Goal: Task Accomplishment & Management: Complete application form

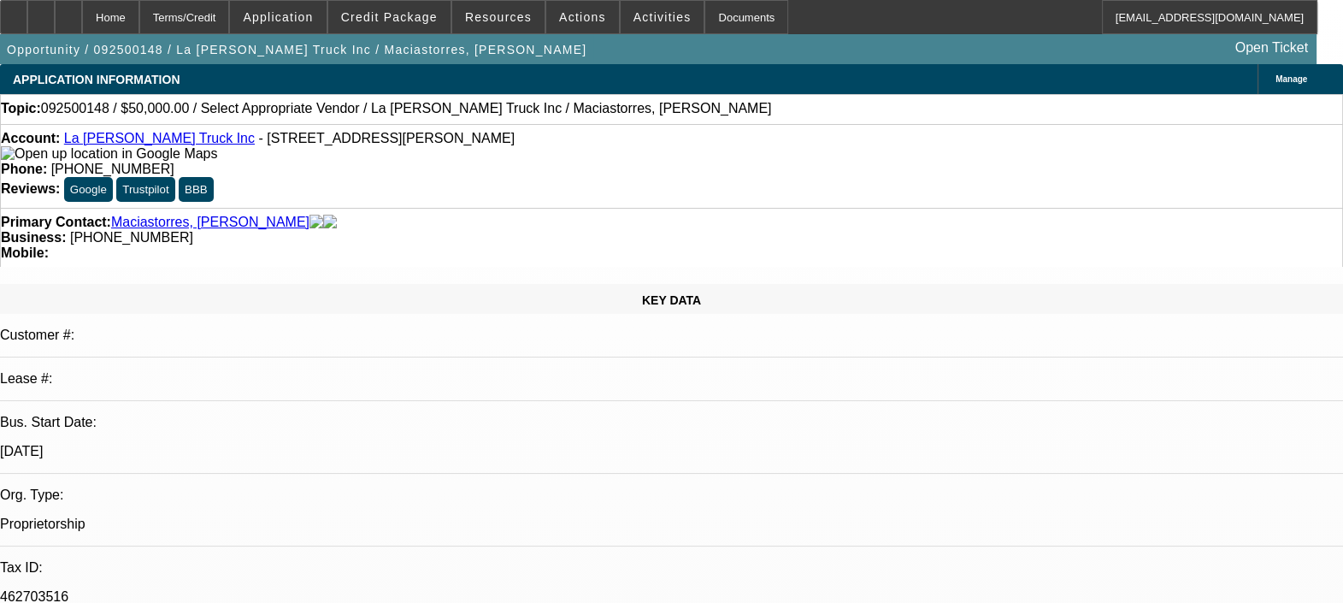
select select "0"
select select "2"
select select "0.1"
select select "4"
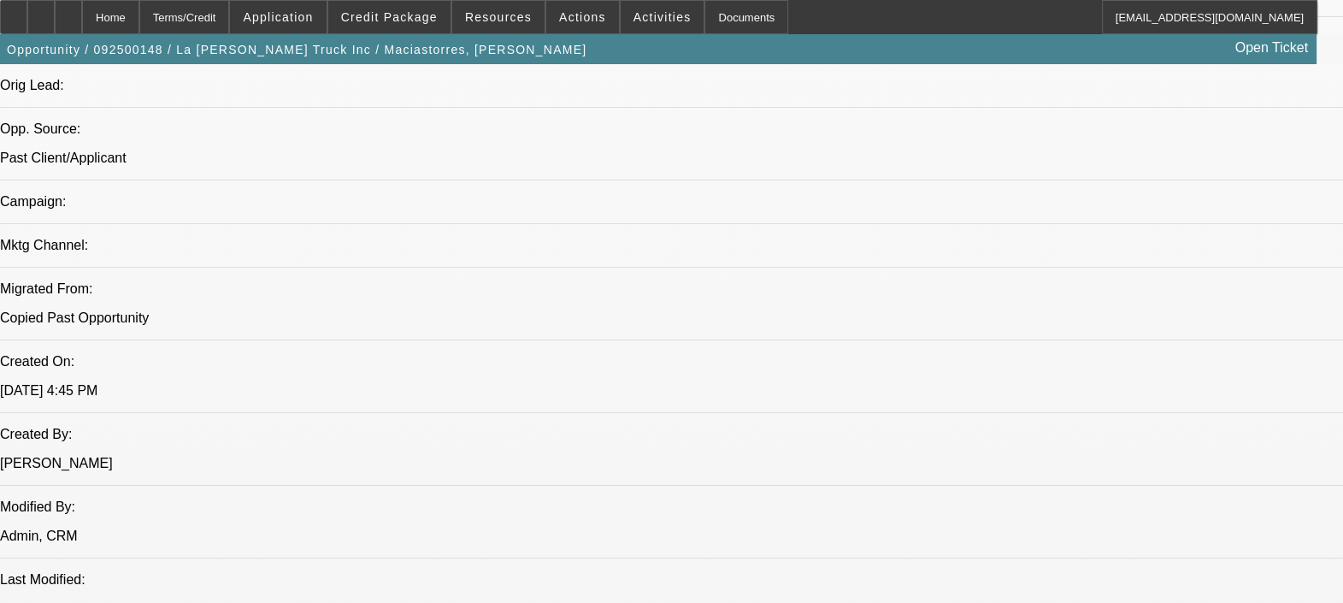
scroll to position [1062, 0]
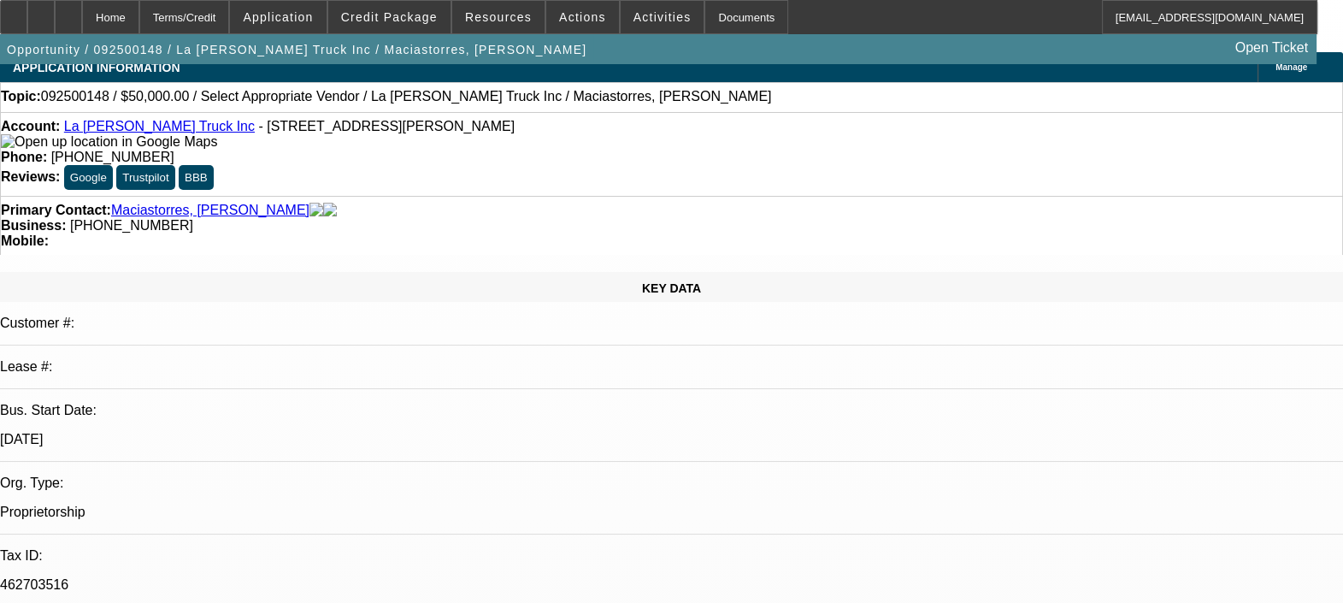
scroll to position [0, 0]
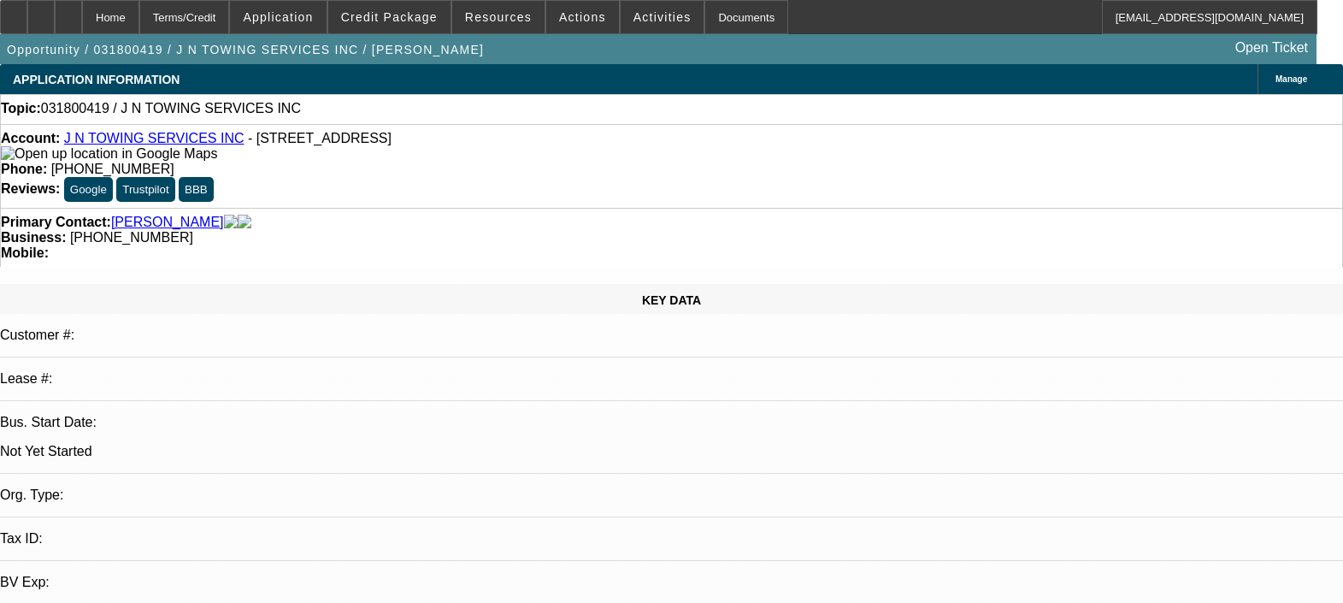
select select "0"
select select "2"
select select "0.1"
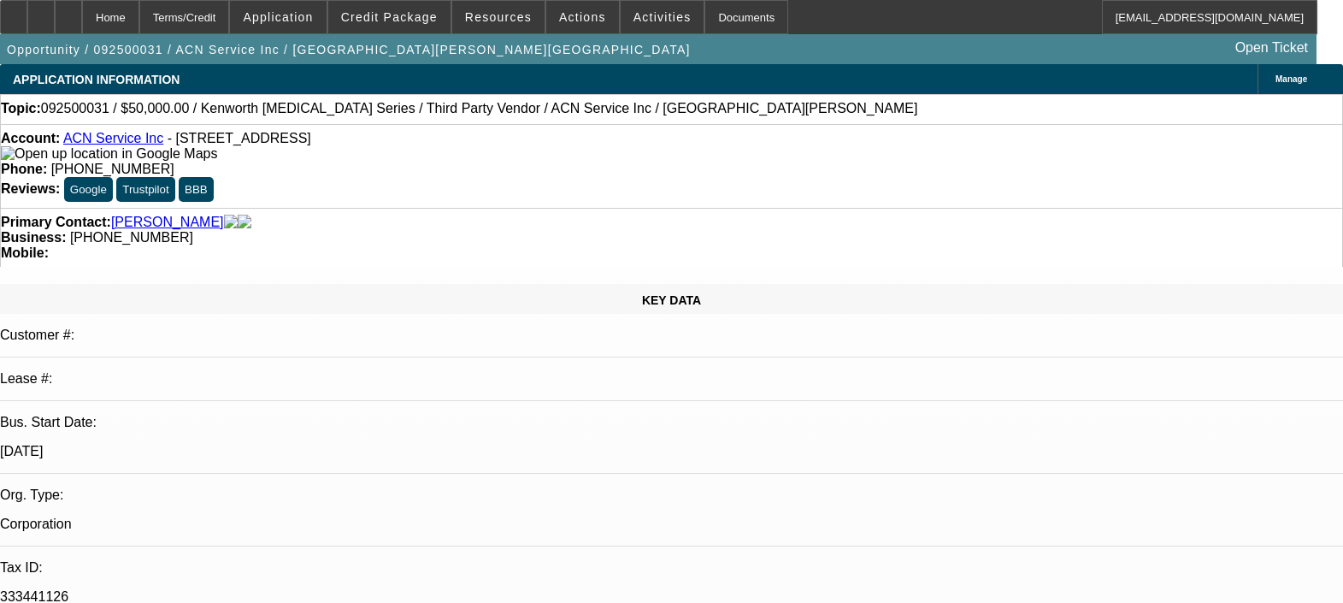
select select "0"
select select "2"
select select "0.1"
select select "4"
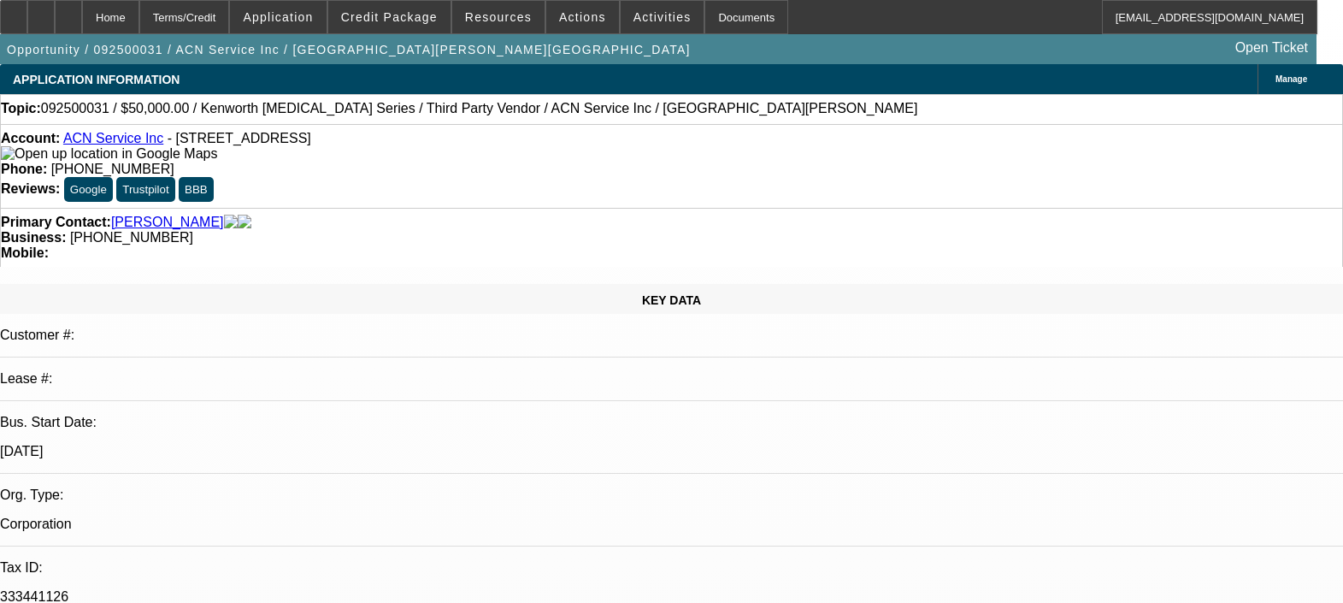
select select "0"
select select "2"
select select "0.1"
select select "4"
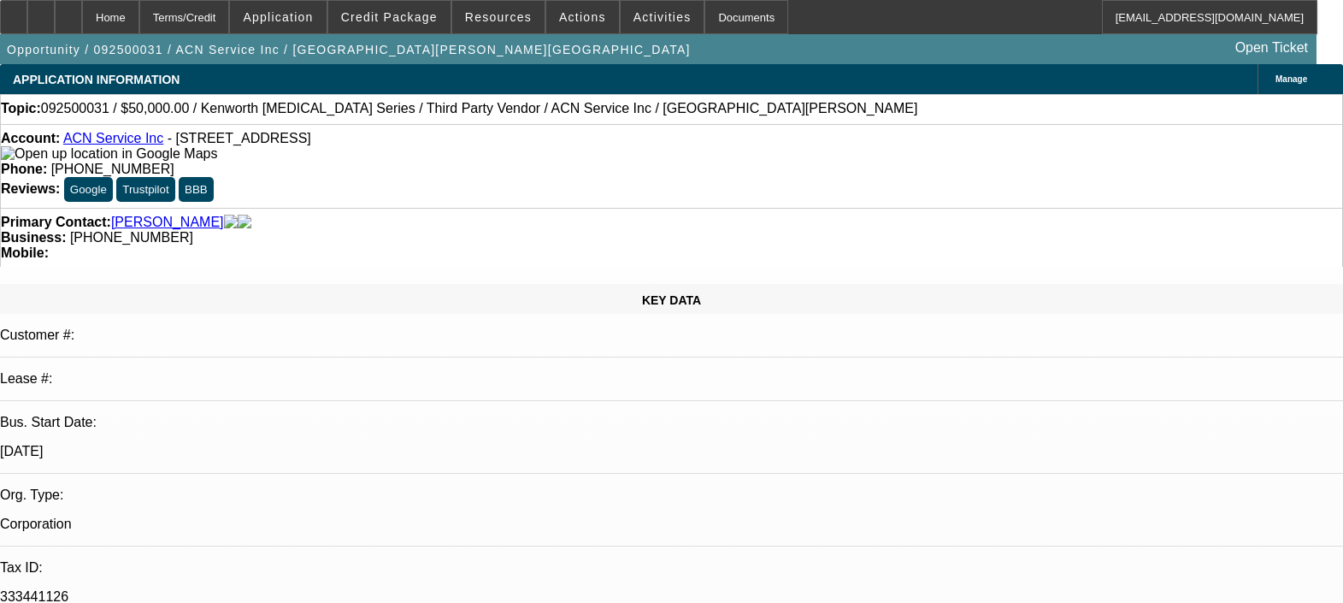
select select "0"
select select "2"
select select "0.1"
select select "4"
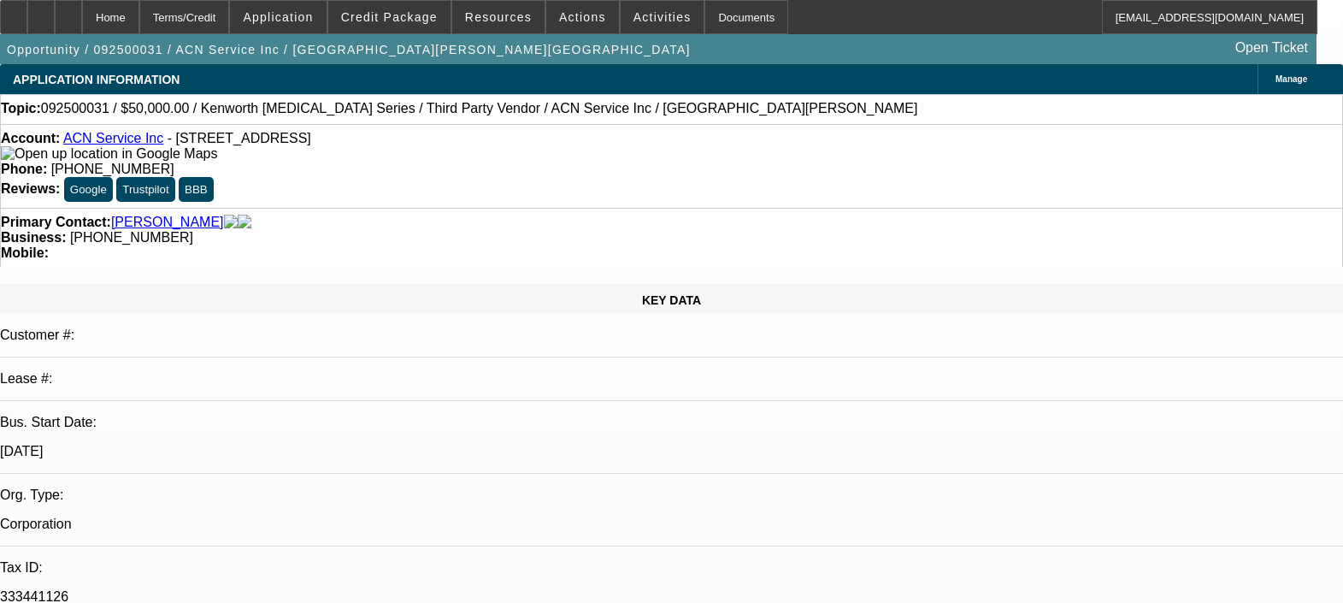
select select "0"
select select "0.1"
select select "4"
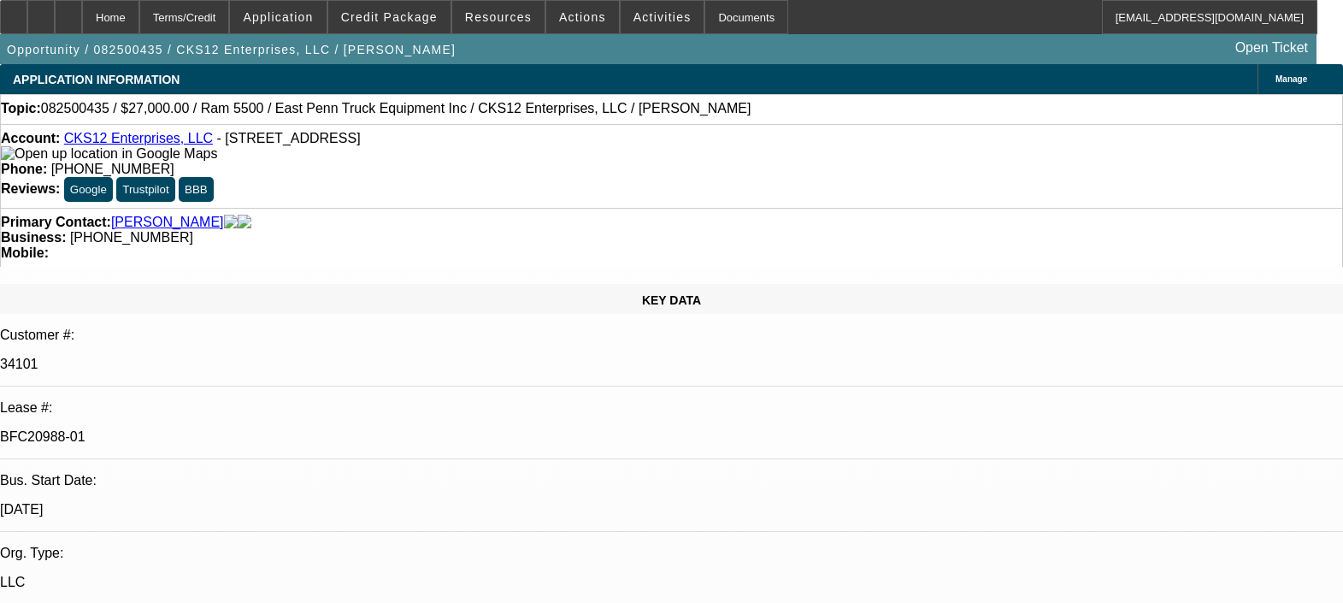
select select "0"
select select "2"
select select "0.1"
select select "4"
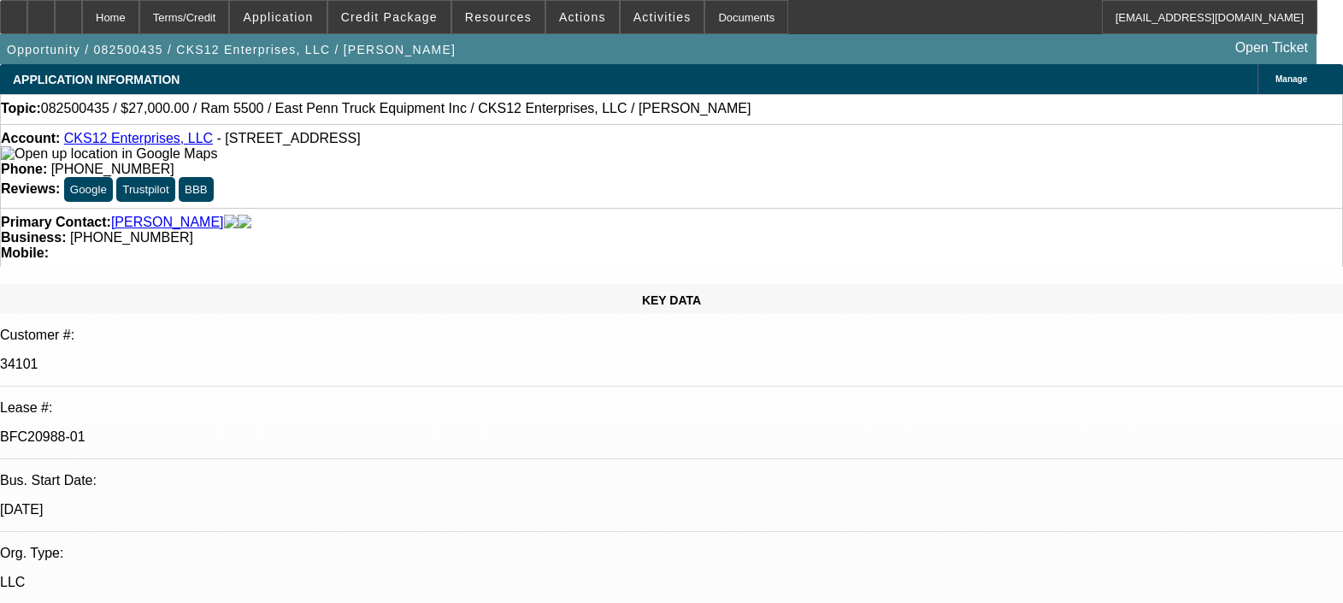
select select "0"
select select "2"
select select "0.1"
select select "4"
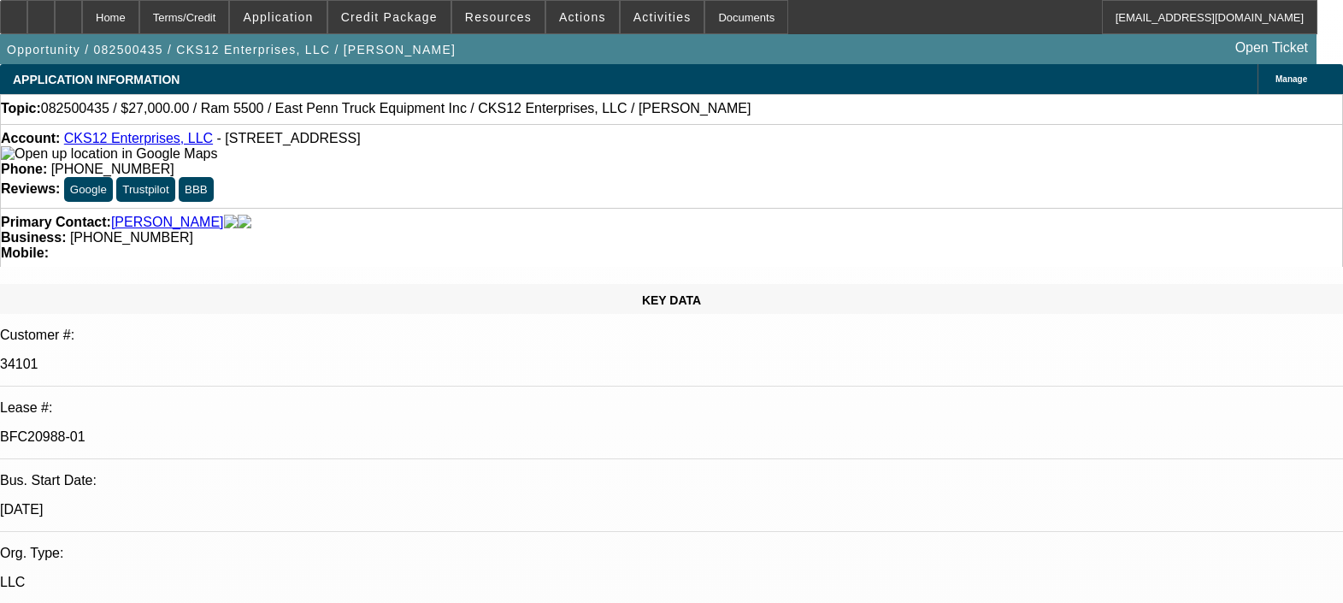
select select "0.15"
select select "2"
select select "0.1"
select select "4"
select select "0"
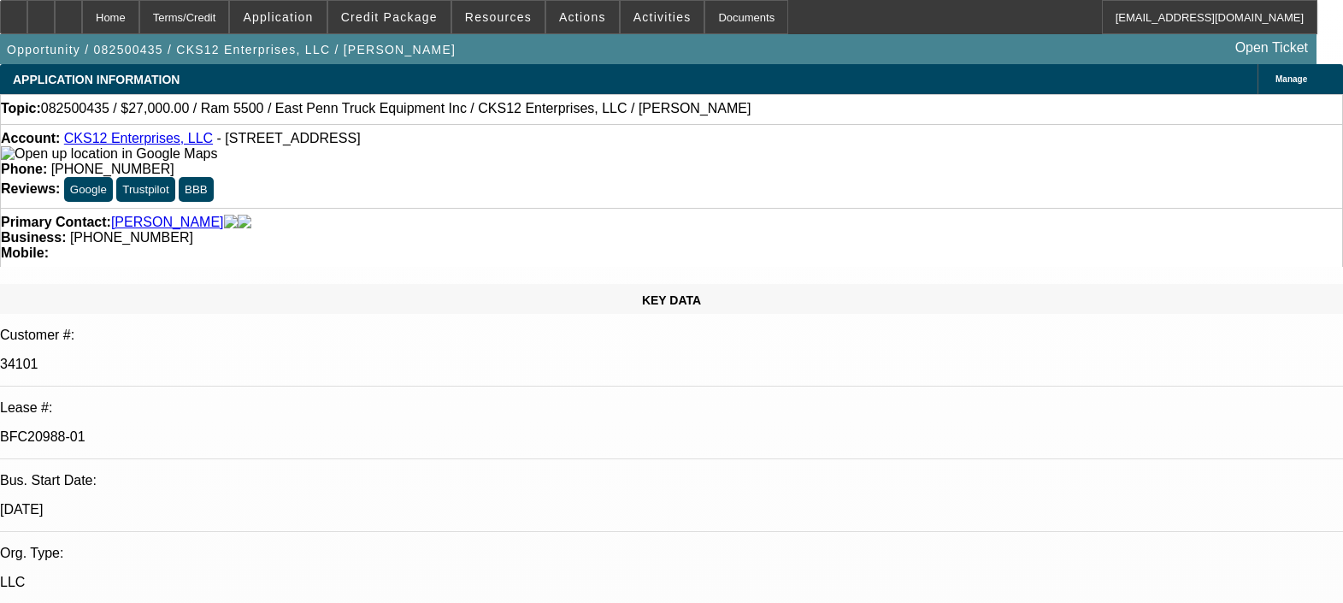
select select "2"
select select "0.1"
select select "4"
click at [68, 11] on icon at bounding box center [68, 11] width 0 height 0
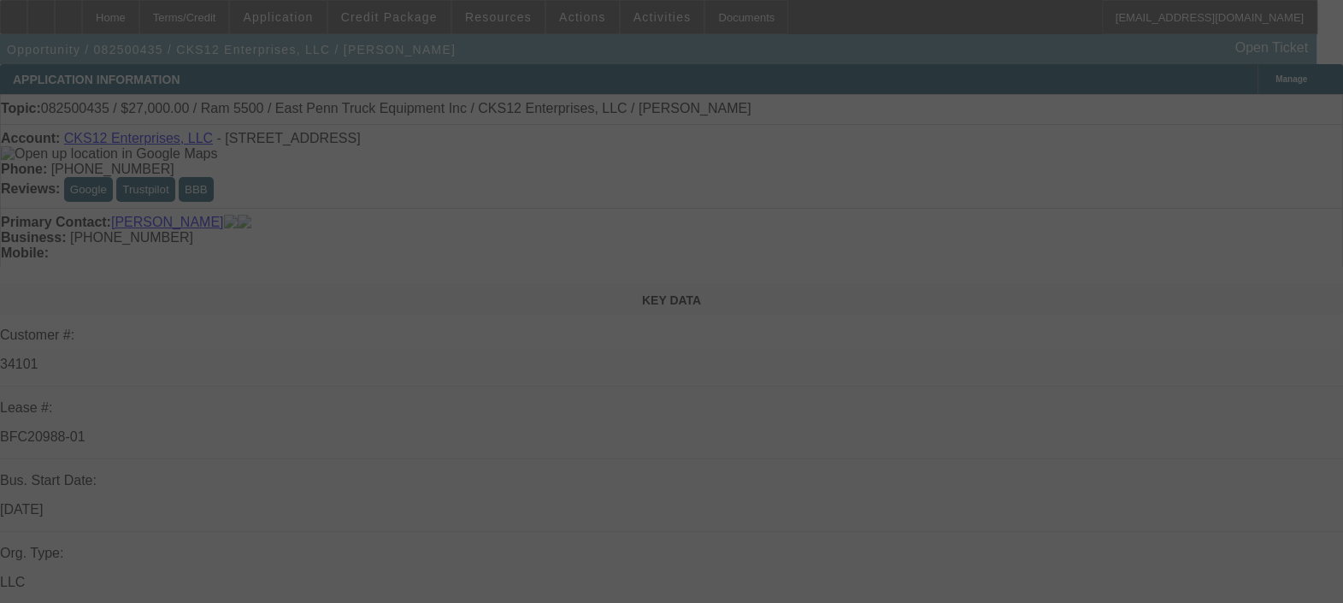
select select "0"
select select "2"
select select "0.1"
select select "0"
select select "2"
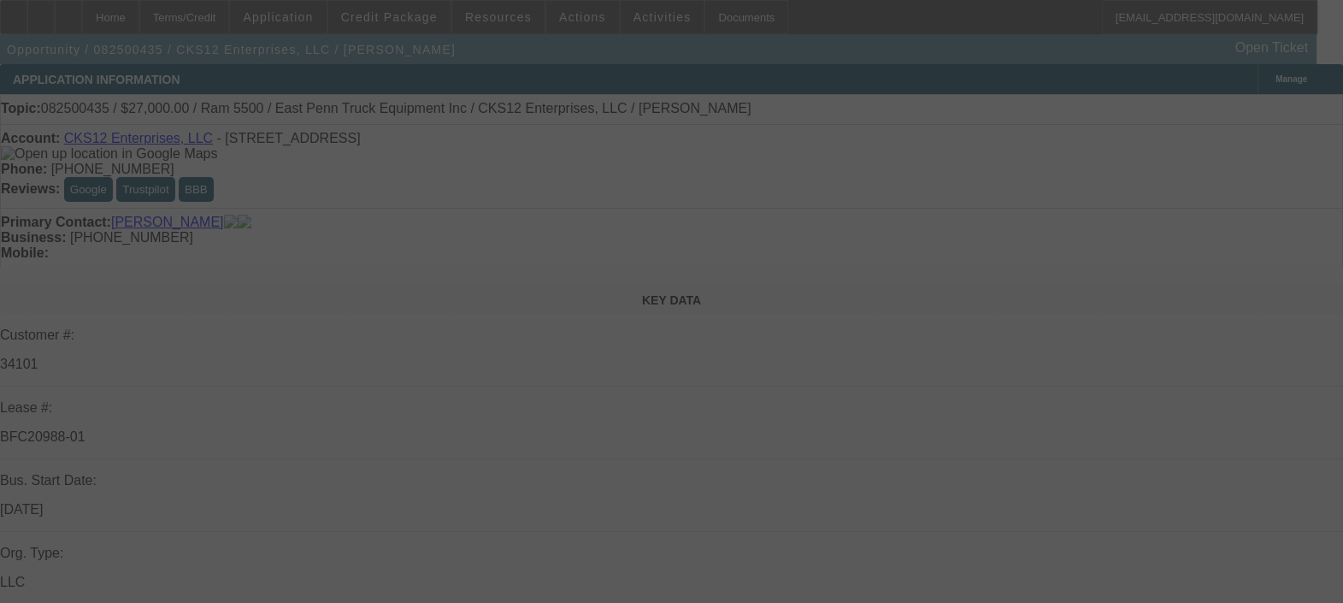
select select "0.1"
select select "0.15"
select select "0.1"
select select "0"
select select "2"
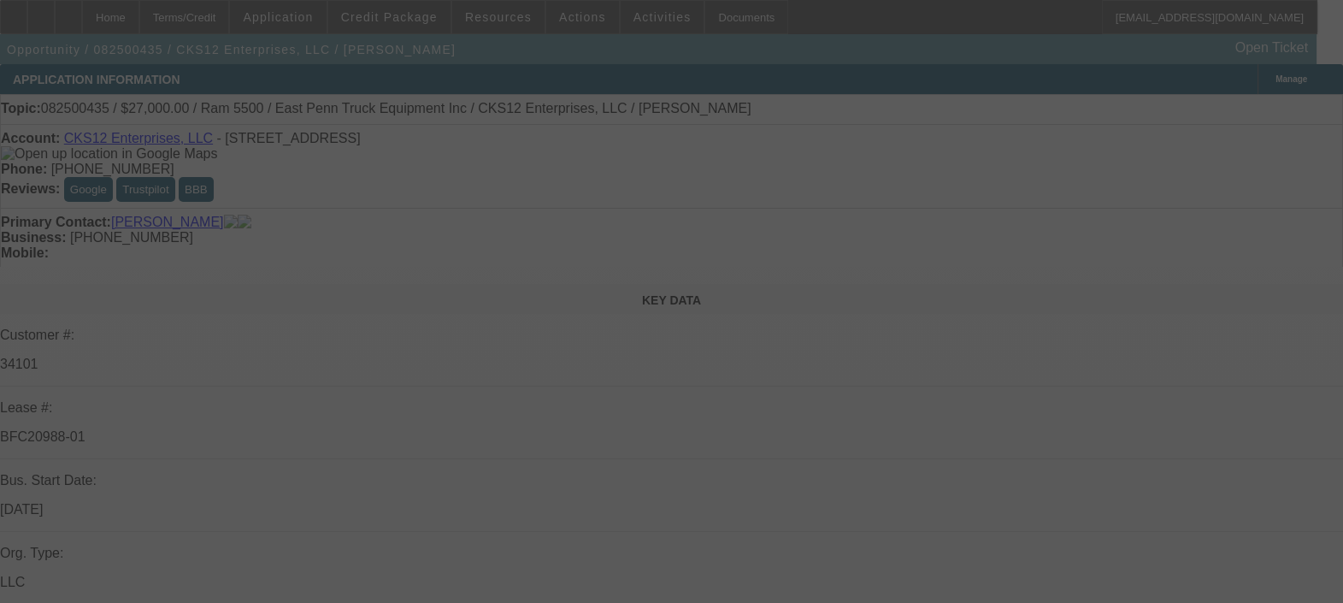
select select "0.1"
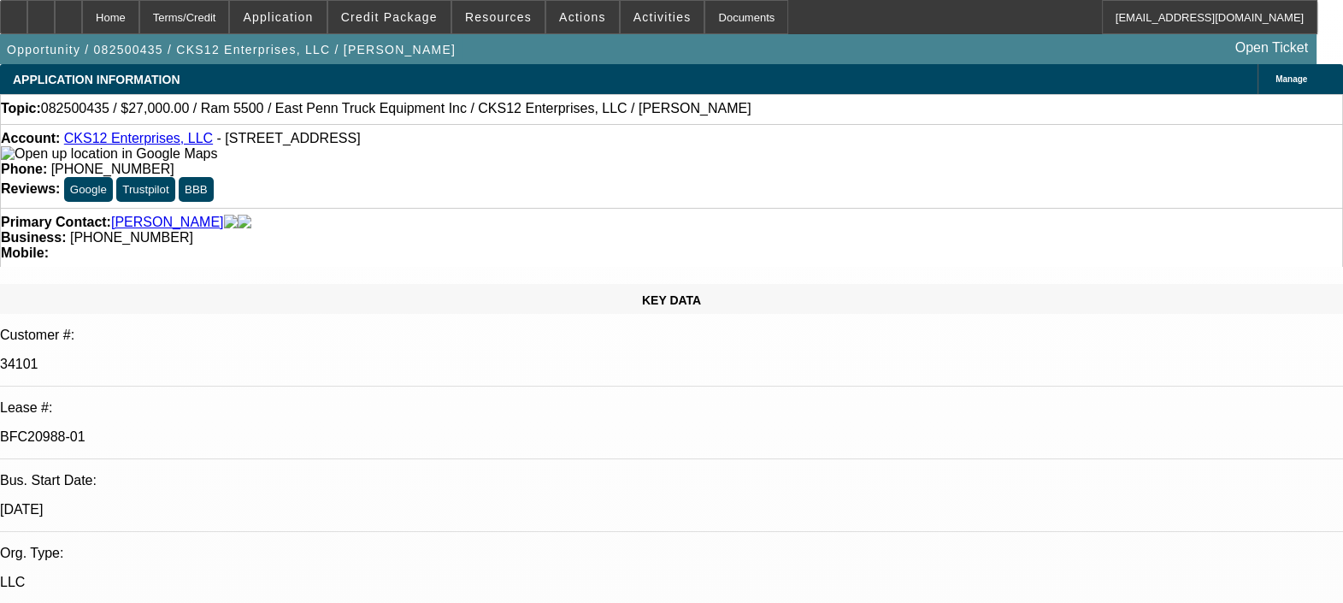
select select "1"
select select "2"
select select "4"
select select "1"
select select "2"
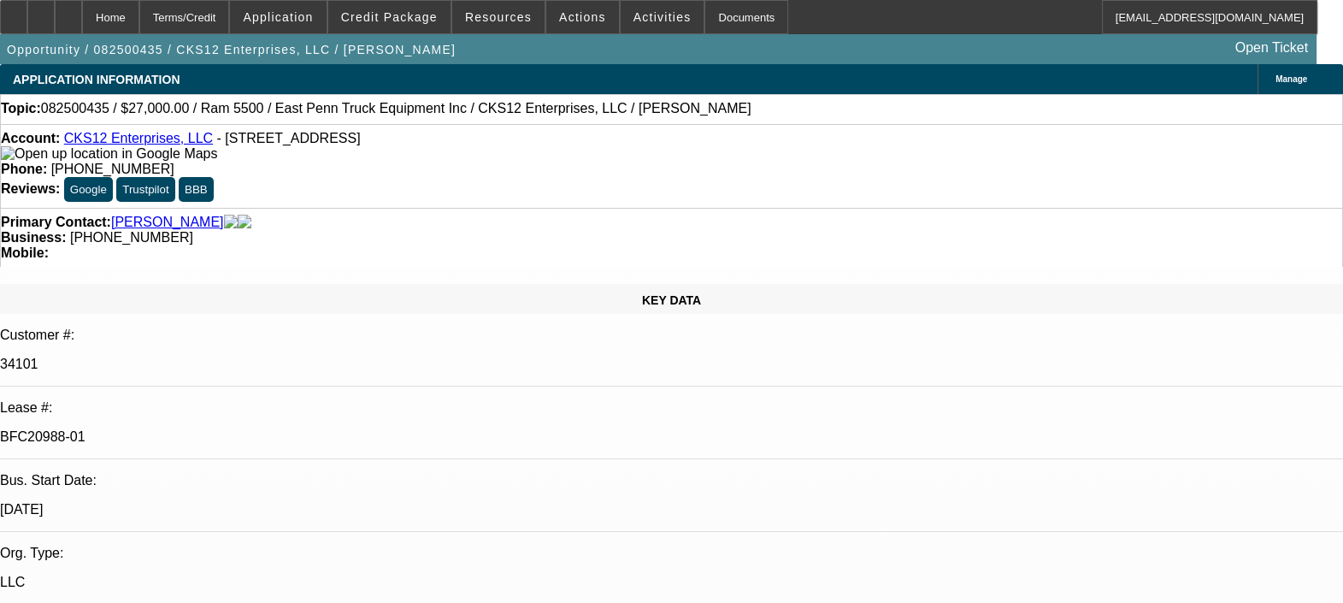
select select "4"
select select "1"
select select "2"
select select "4"
select select "1"
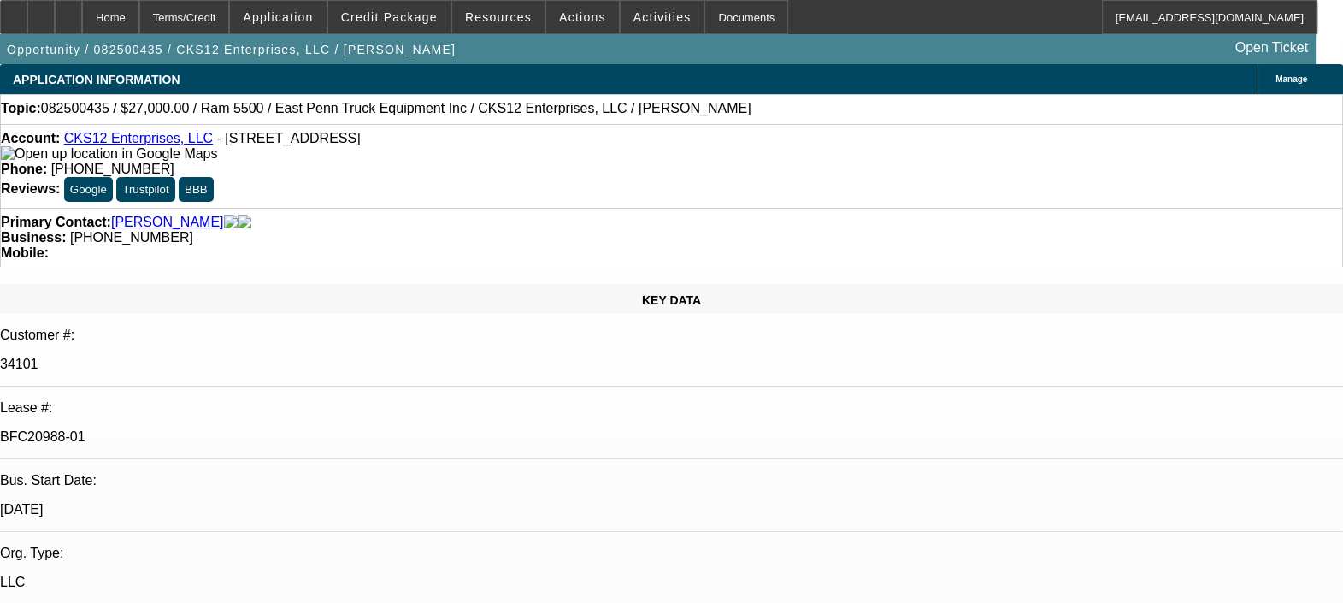
select select "2"
select select "4"
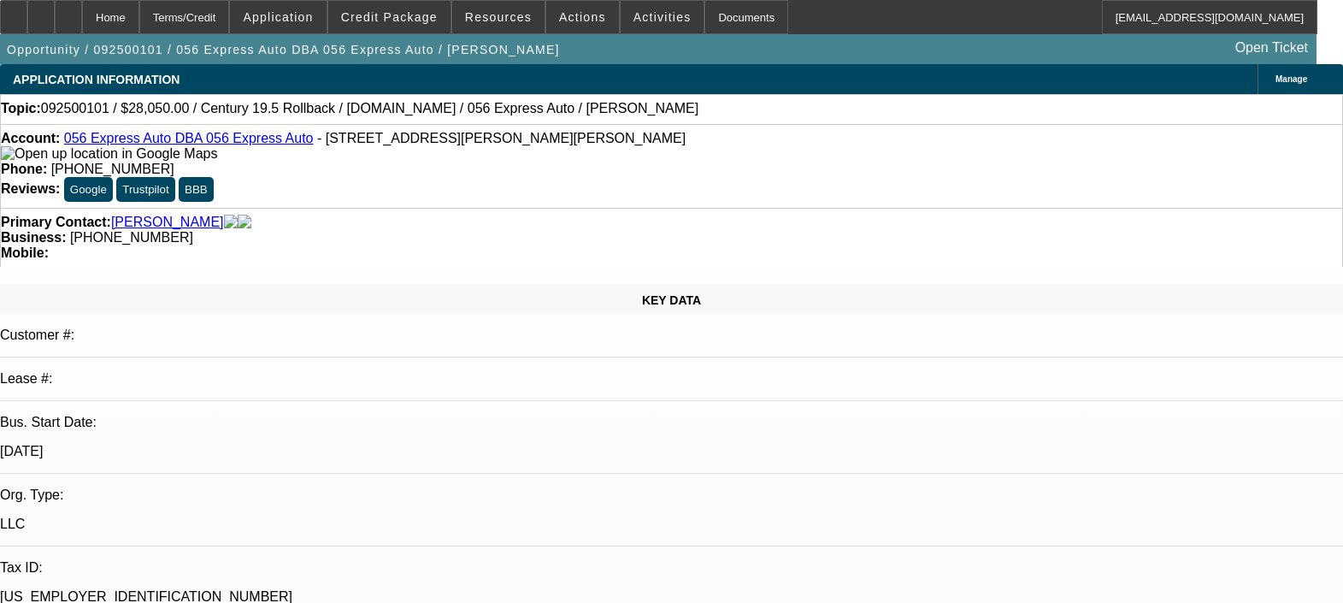
select select "0.1"
select select "2"
select select "0.1"
select select "4"
select select "0.1"
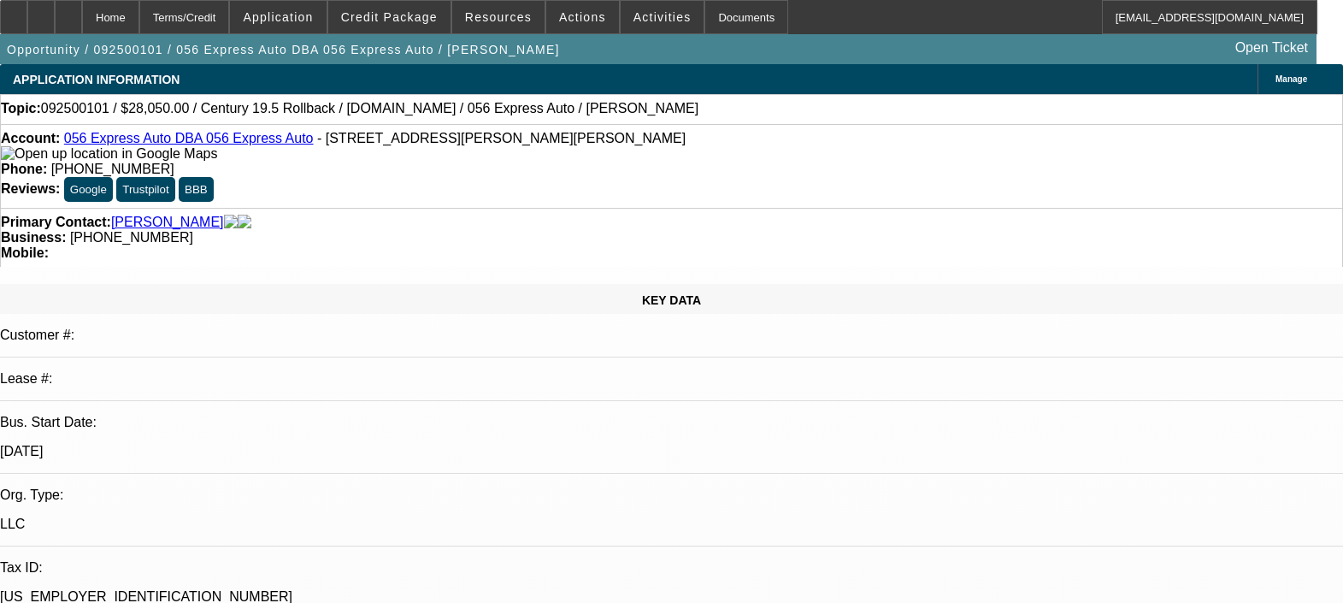
select select "0"
select select "2"
select select "0.1"
select select "4"
select select "0.15"
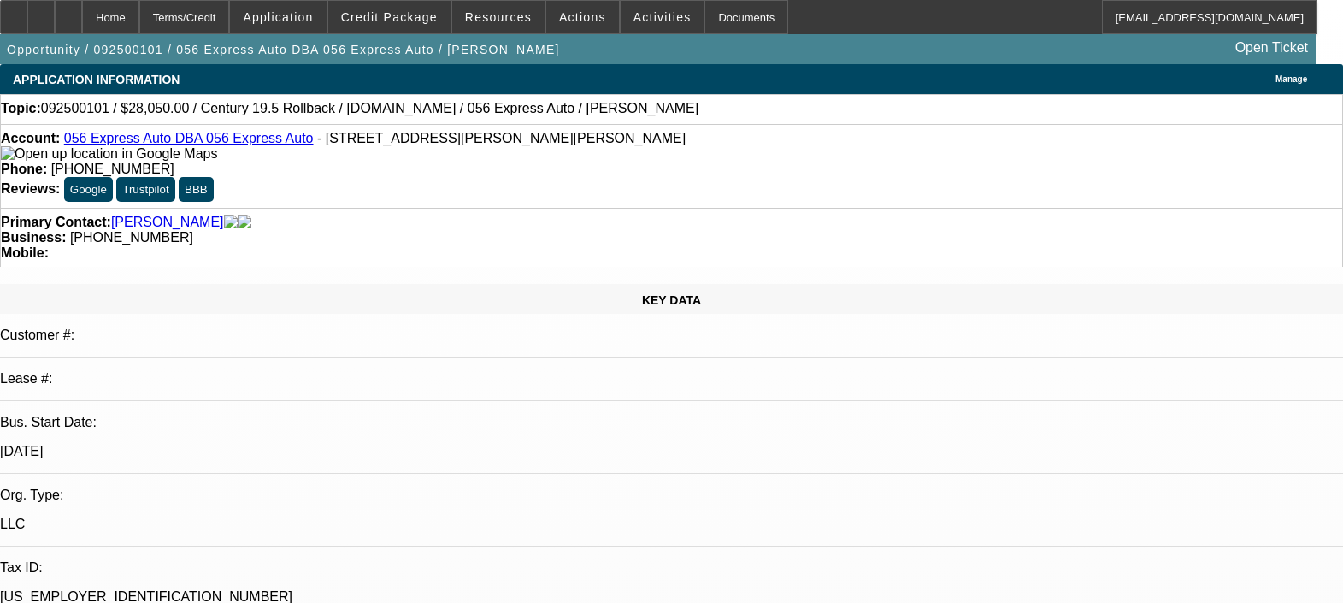
select select "2"
select select "0.1"
select select "4"
click at [572, 15] on span "Actions" at bounding box center [582, 17] width 47 height 14
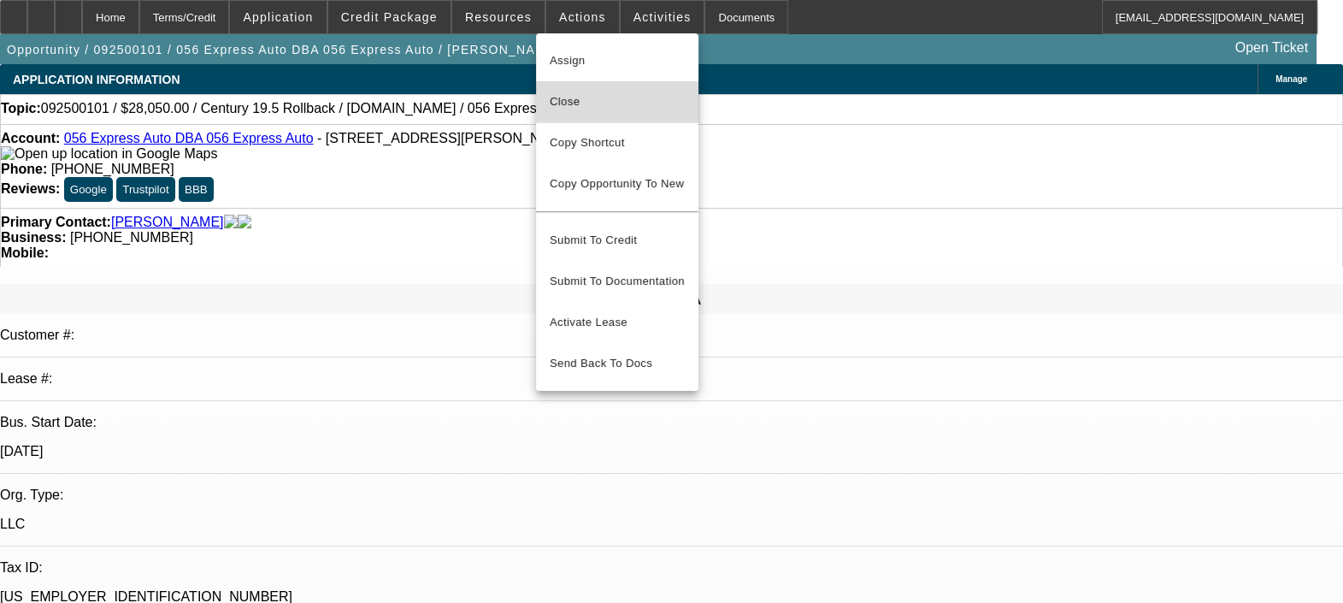
click at [582, 98] on span "Close" at bounding box center [617, 101] width 135 height 21
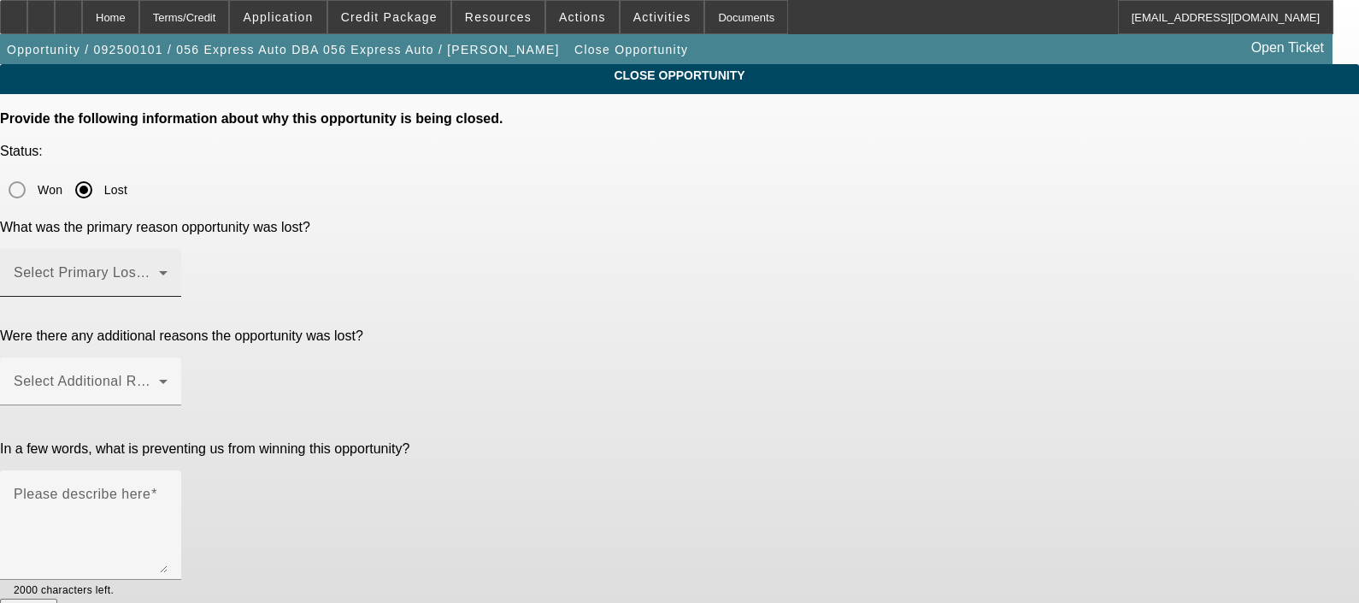
click at [159, 269] on span at bounding box center [86, 279] width 145 height 21
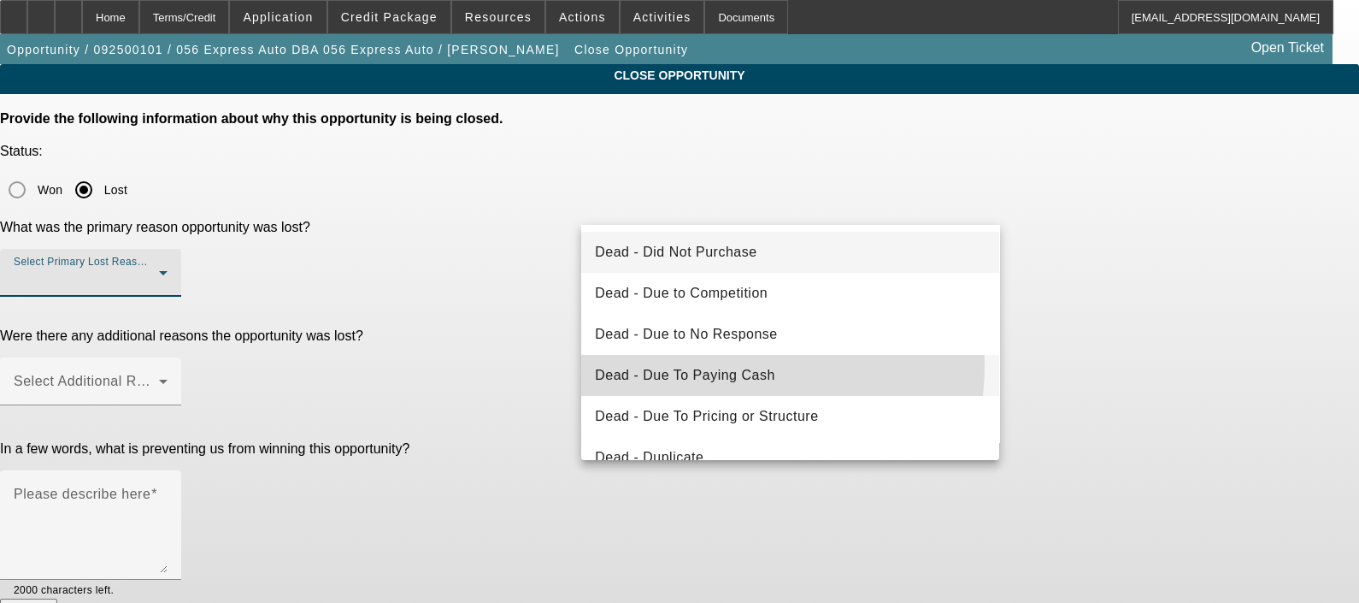
click at [693, 365] on span "Dead - Due To Paying Cash" at bounding box center [685, 375] width 180 height 21
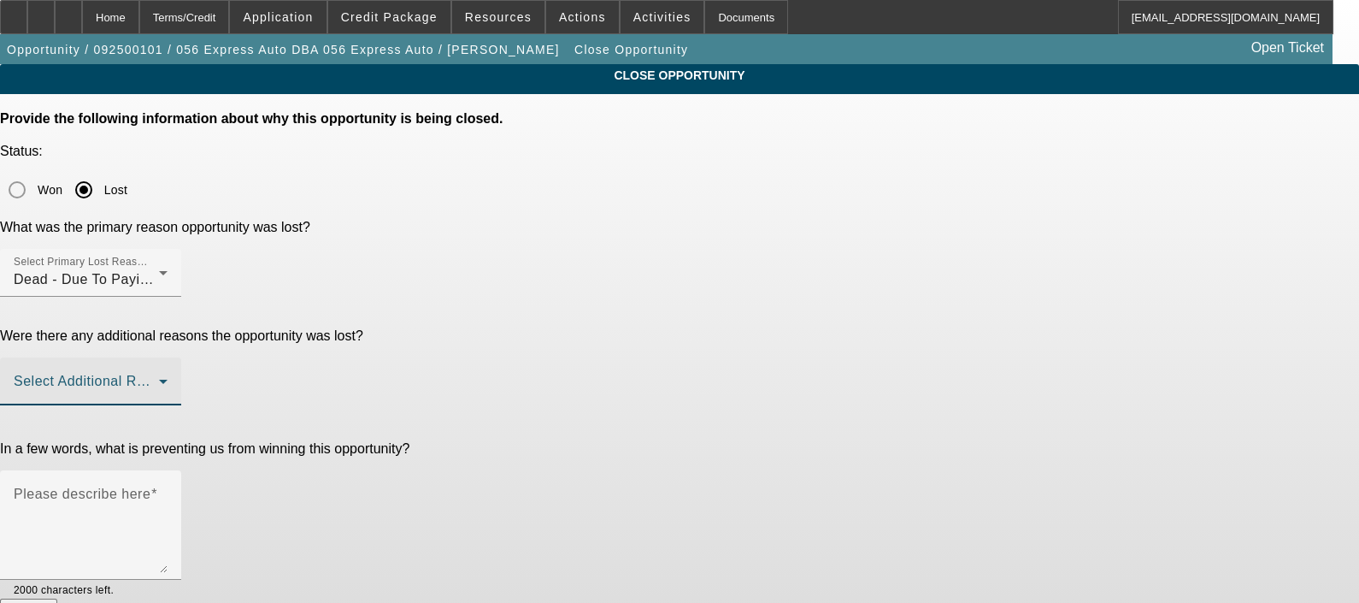
click at [159, 378] on span at bounding box center [86, 388] width 145 height 21
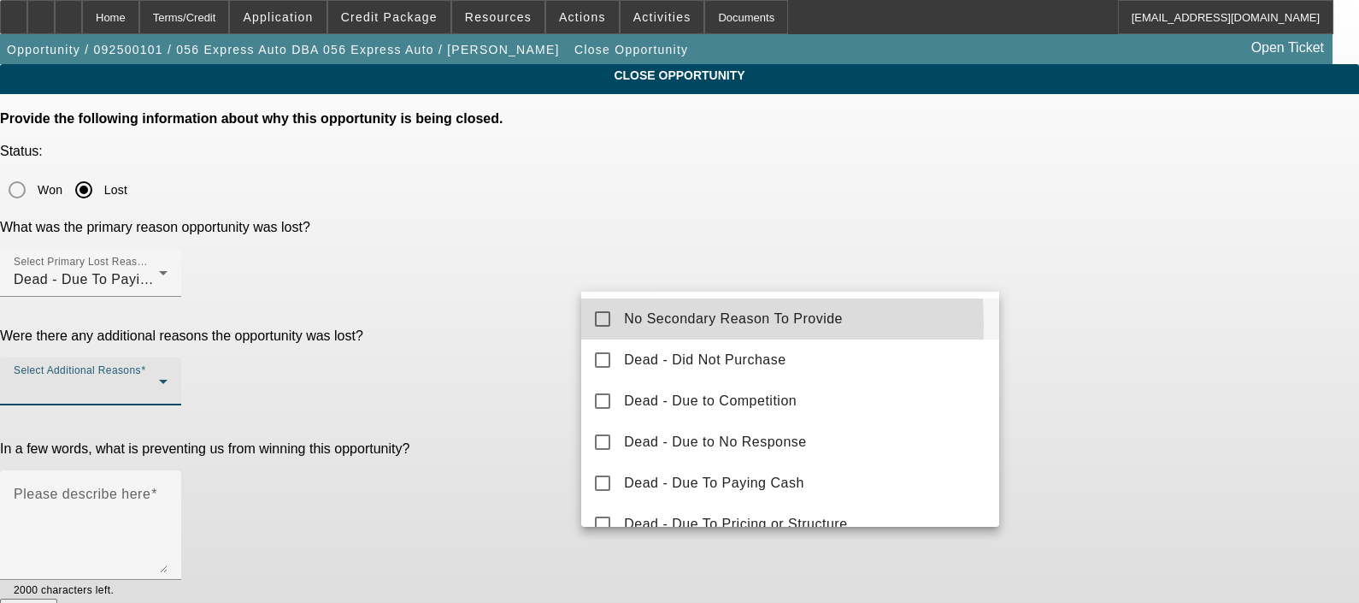
click at [610, 326] on mat-pseudo-checkbox at bounding box center [602, 318] width 15 height 15
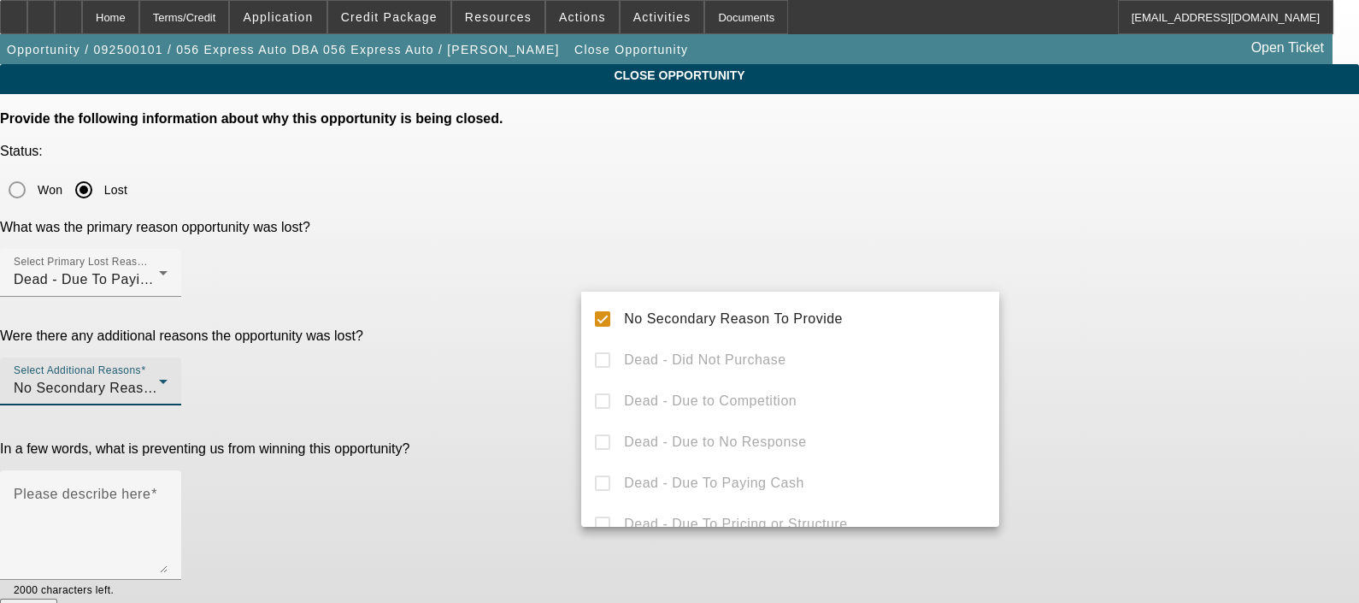
click at [1104, 355] on div at bounding box center [679, 301] width 1359 height 603
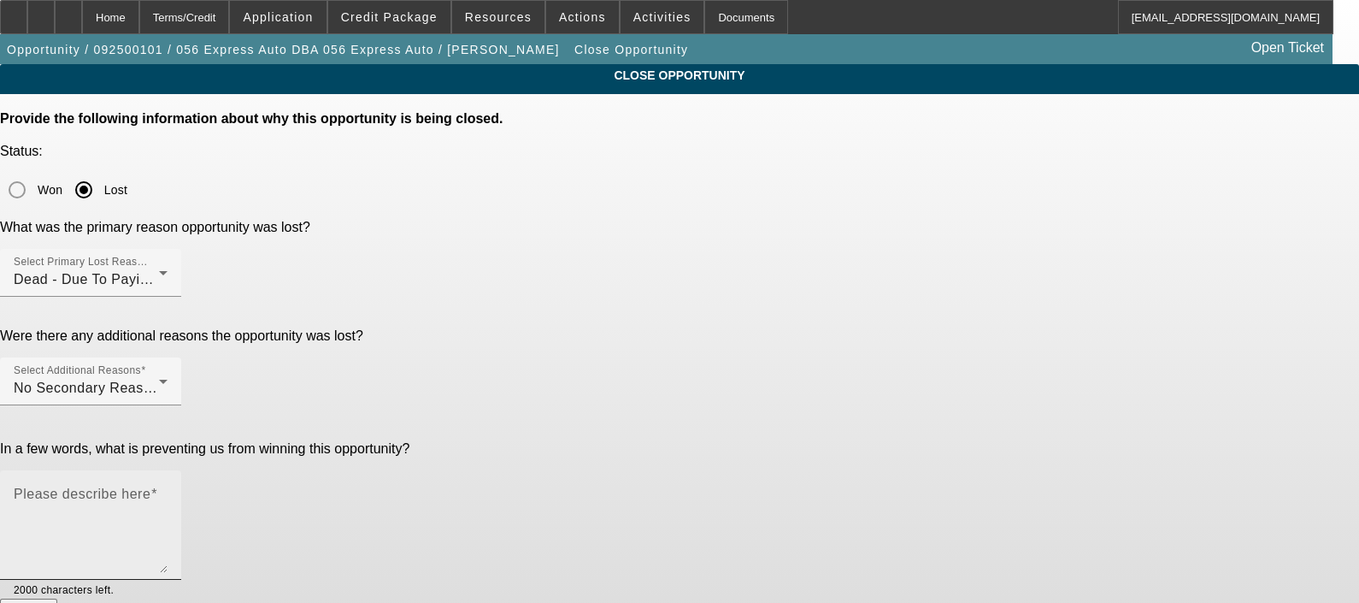
click at [150, 487] on mat-label "Please describe here" at bounding box center [82, 494] width 137 height 15
click at [168, 491] on textarea "Please describe here" at bounding box center [91, 532] width 154 height 82
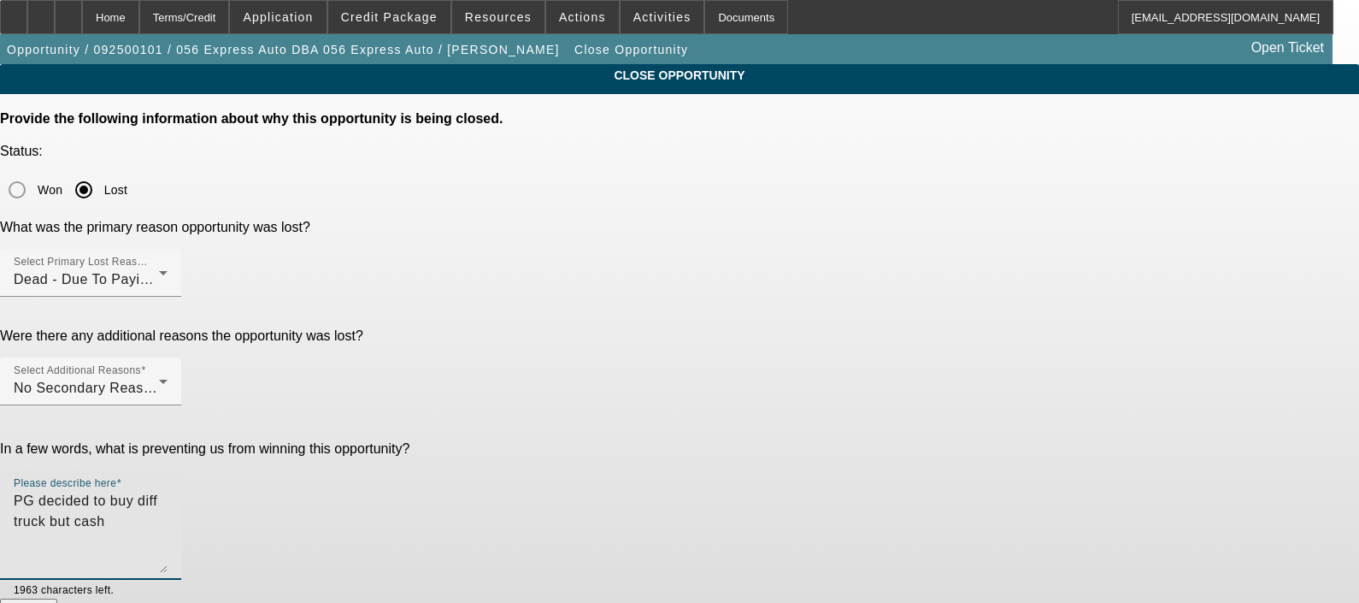
click at [168, 491] on textarea "PG decided to buy diff truck but cash" at bounding box center [91, 532] width 154 height 82
click at [168, 491] on textarea "PG decided to buy cheaper truck but cash" at bounding box center [91, 532] width 154 height 82
click at [168, 491] on textarea "PG decided to buy cheaper truck cash" at bounding box center [91, 532] width 154 height 82
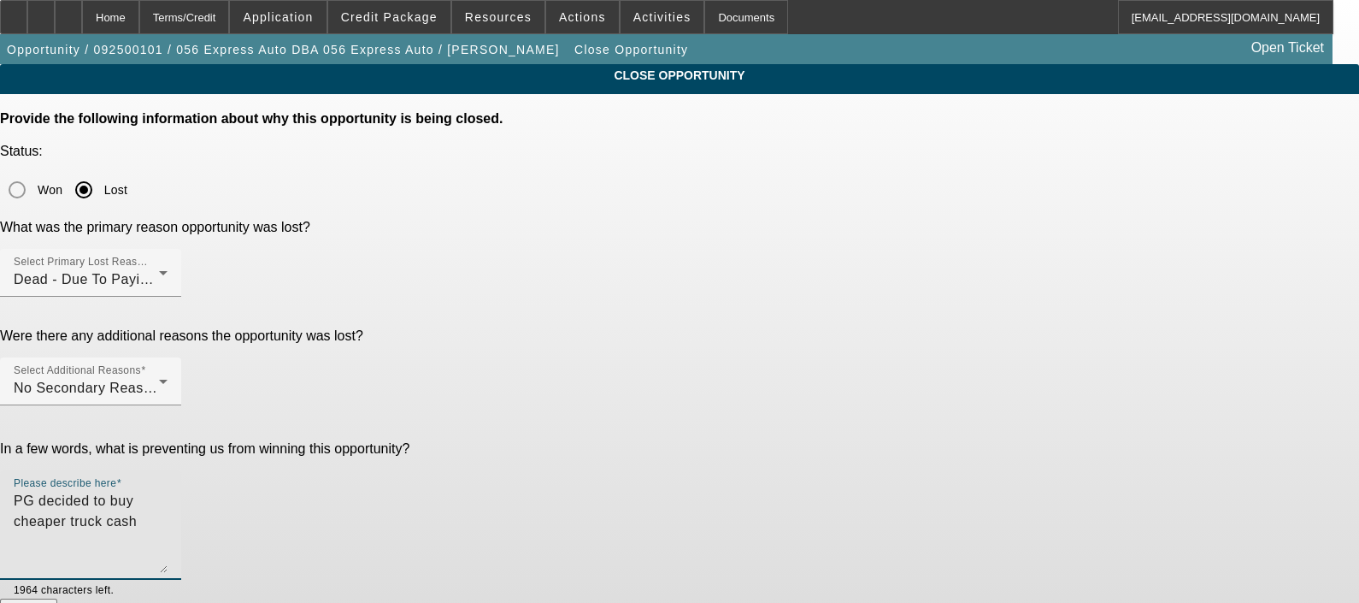
click at [168, 491] on textarea "PG decided to buy cheaper truck cash" at bounding box center [91, 532] width 154 height 82
type textarea "PG decided to buy cheaper truck"
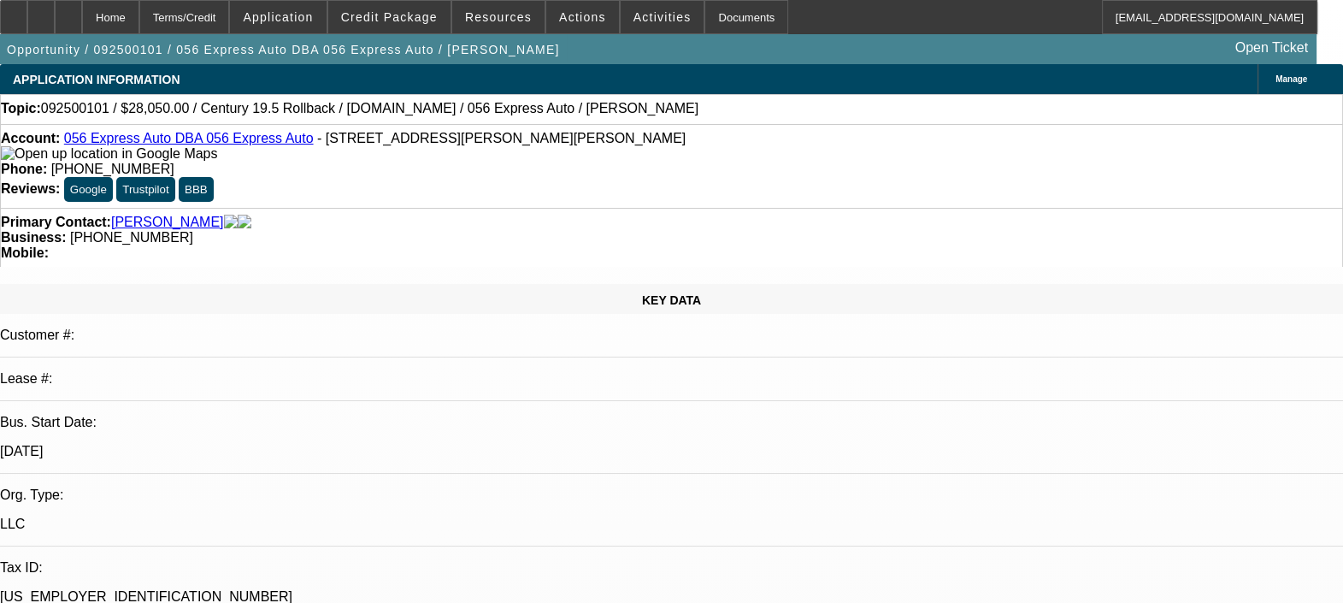
select select "0.1"
select select "0"
select select "0.1"
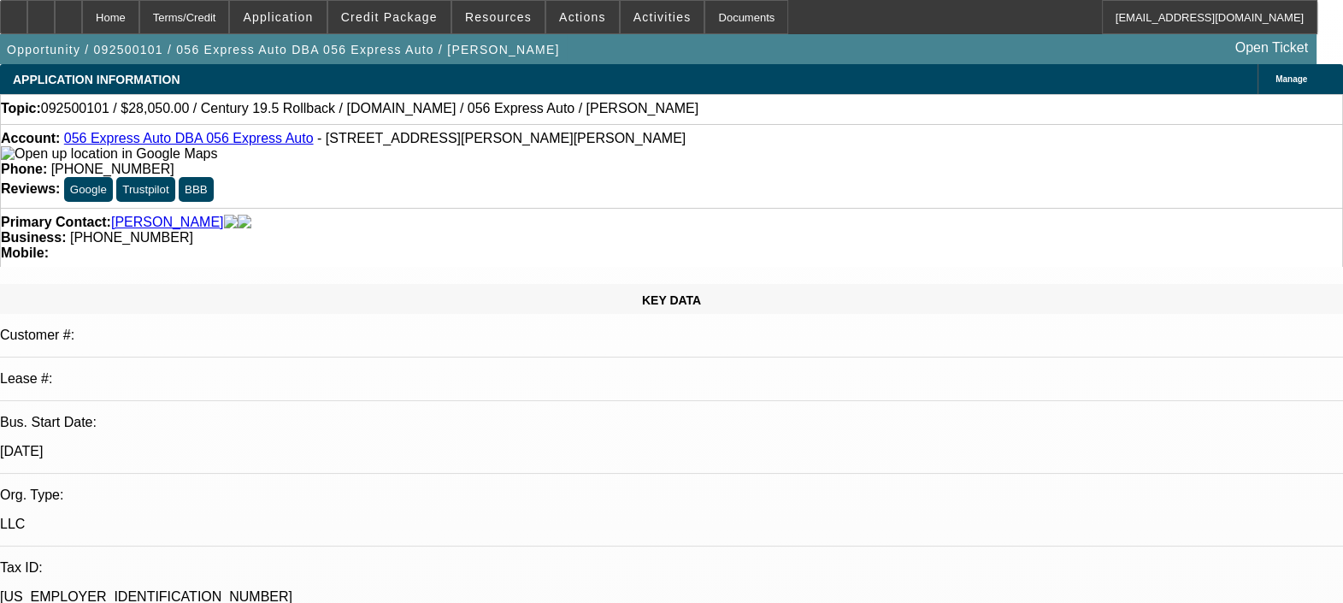
select select "0.15"
select select "2"
select select "0.1"
select select "1"
select select "2"
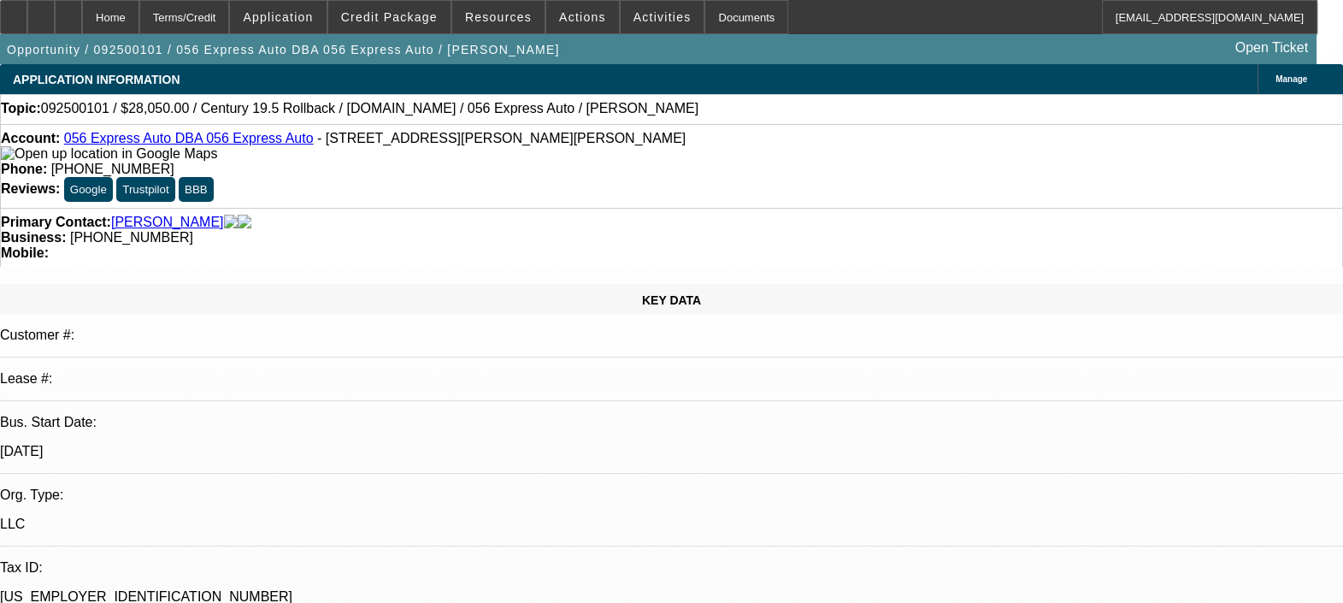
select select "4"
select select "1"
select select "2"
select select "4"
select select "1"
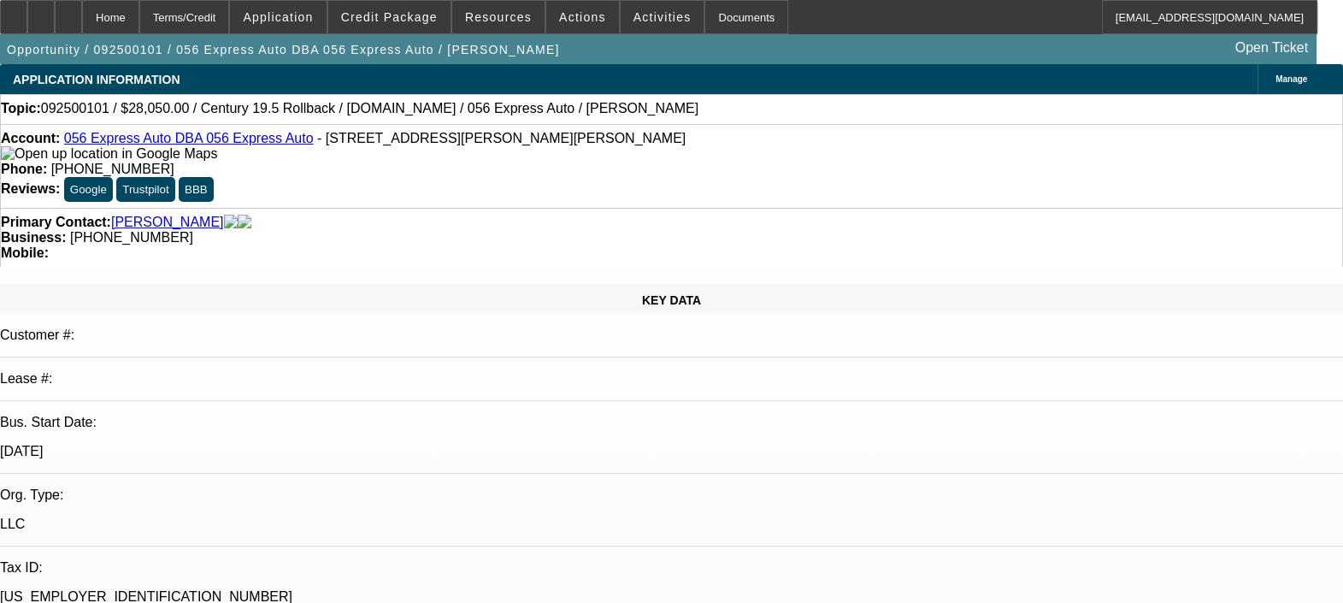
select select "2"
select select "4"
